Goal: Task Accomplishment & Management: Use online tool/utility

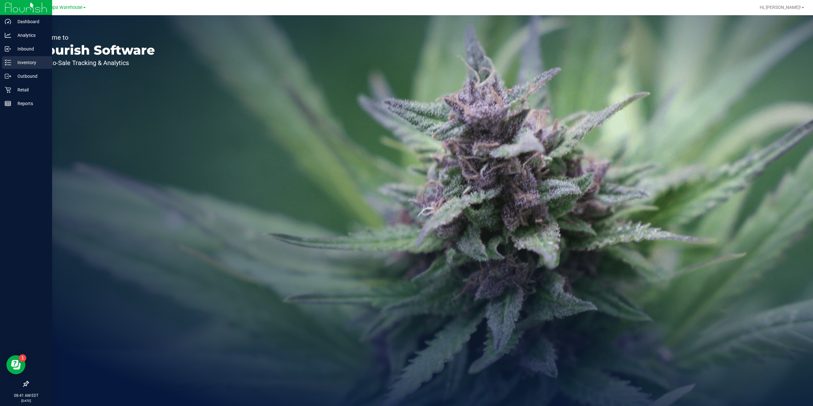
click at [25, 60] on p "Inventory" at bounding box center [30, 63] width 38 height 8
click at [24, 33] on p "Analytics" at bounding box center [30, 35] width 38 height 8
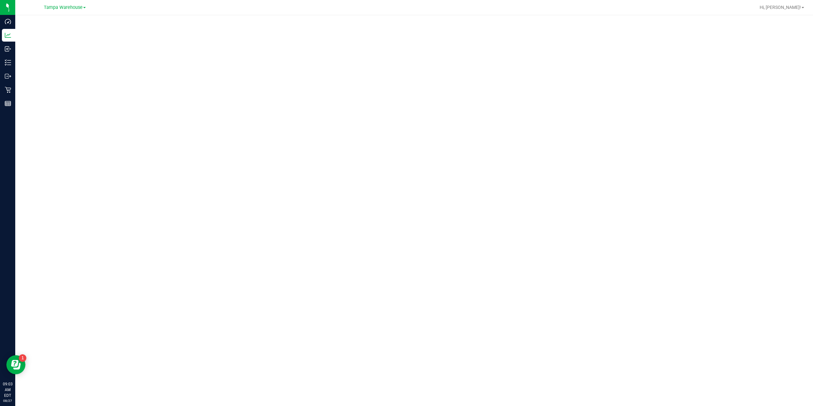
click at [412, 16] on div at bounding box center [414, 208] width 798 height 387
click at [505, 9] on div at bounding box center [435, 7] width 642 height 12
click at [613, 17] on div at bounding box center [414, 208] width 798 height 387
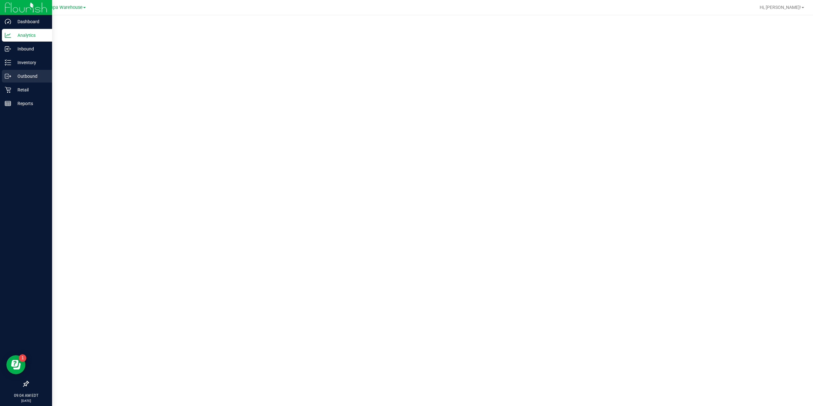
click at [23, 72] on p "Outbound" at bounding box center [30, 76] width 38 height 8
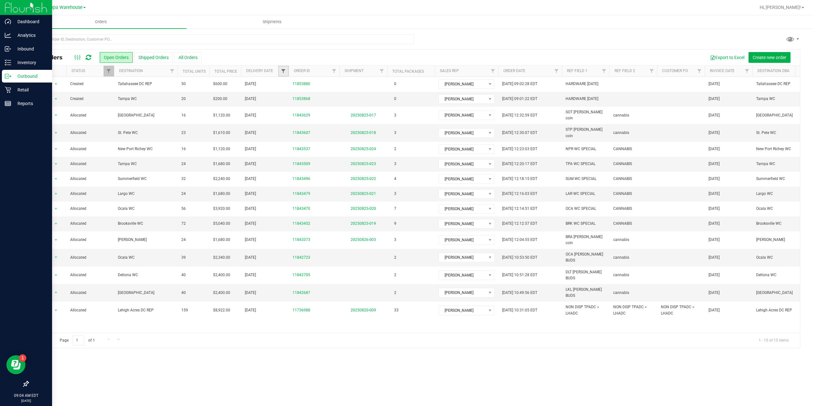
click at [283, 71] on span "Filter" at bounding box center [283, 71] width 5 height 5
click at [344, 113] on span "select" at bounding box center [342, 109] width 9 height 9
click at [304, 188] on link "26" at bounding box center [306, 186] width 9 height 10
type input "8/26/2025"
click at [302, 132] on button "Filter" at bounding box center [297, 126] width 30 height 14
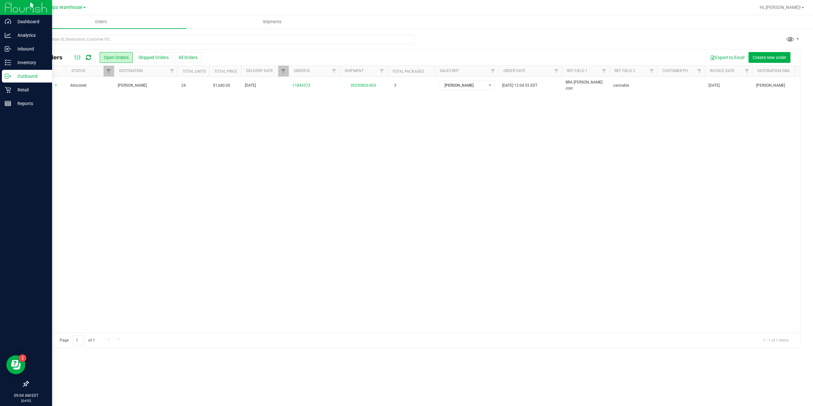
click at [148, 56] on button "Shipped Orders" at bounding box center [153, 57] width 38 height 11
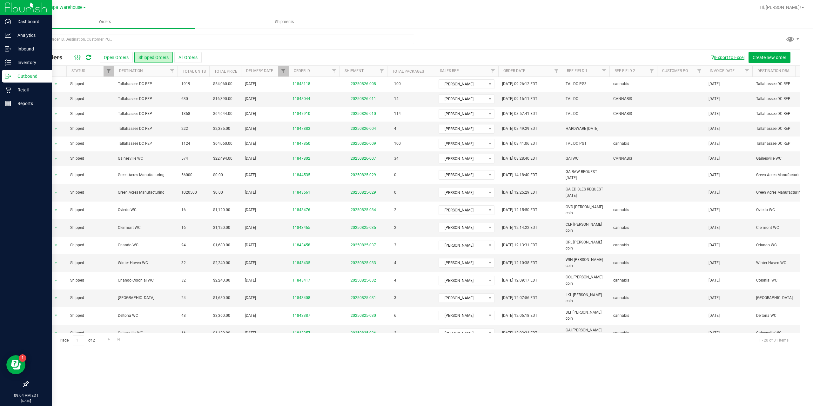
click at [721, 58] on button "Export to Excel" at bounding box center [727, 57] width 43 height 11
